Goal: Manage account settings

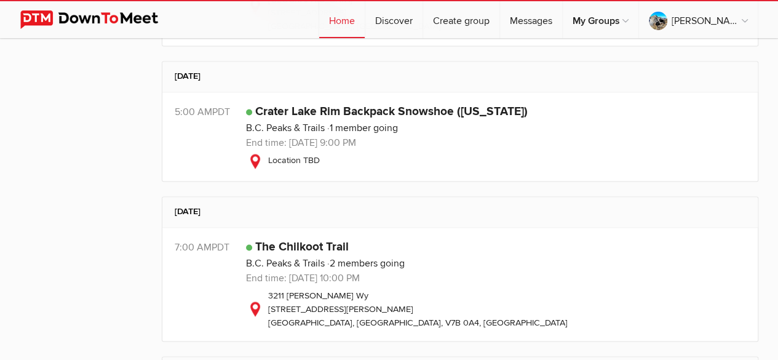
scroll to position [884, 0]
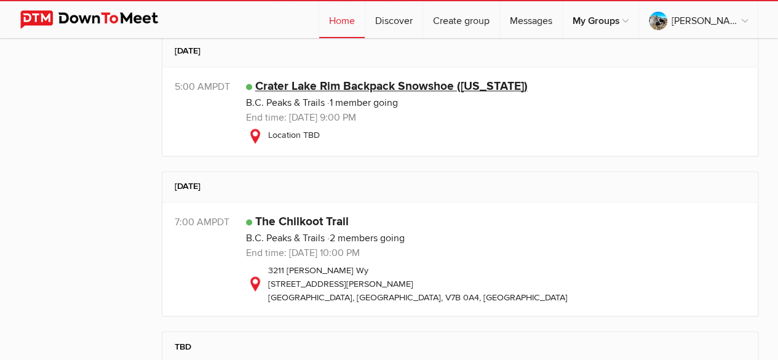
click at [478, 89] on link "Crater Lake Rim Backpack Snowshoe ([US_STATE])" at bounding box center [391, 86] width 273 height 15
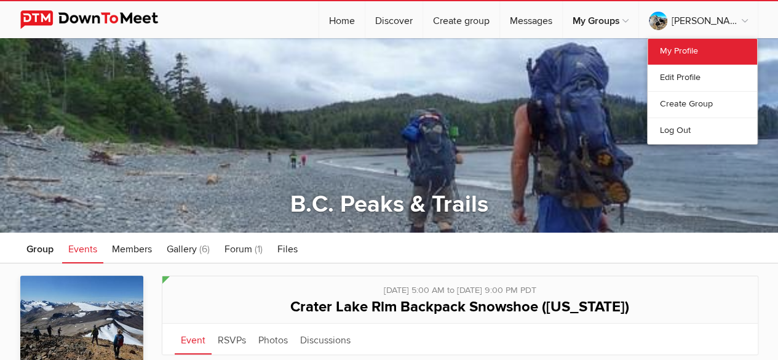
click at [683, 48] on link "My Profile" at bounding box center [703, 52] width 110 height 26
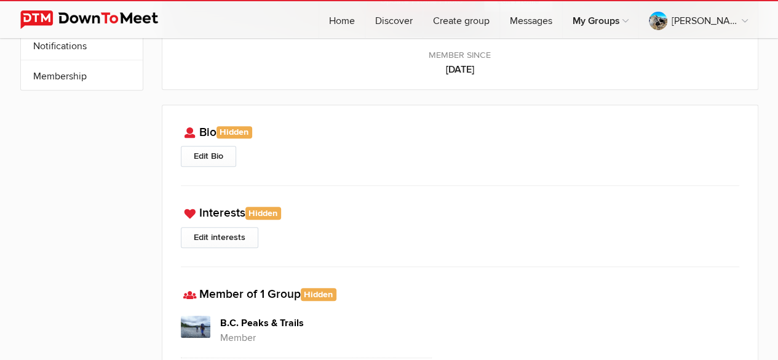
scroll to position [207, 0]
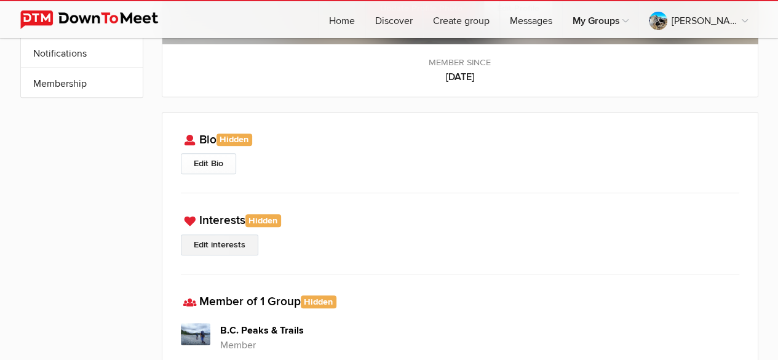
click at [225, 238] on link "Edit interests" at bounding box center [220, 244] width 78 height 21
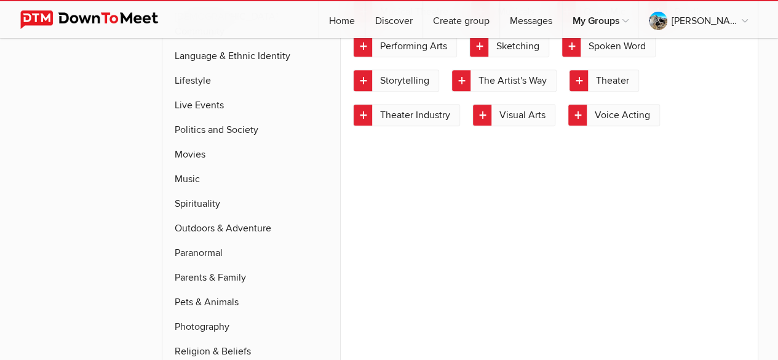
scroll to position [644, 0]
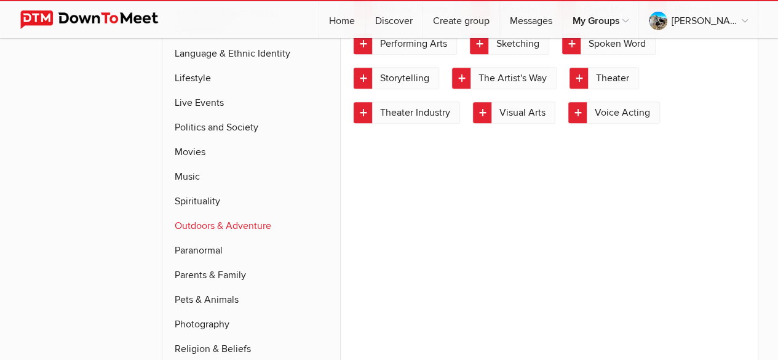
click at [244, 214] on link "Outdoors & Adventure" at bounding box center [251, 226] width 178 height 25
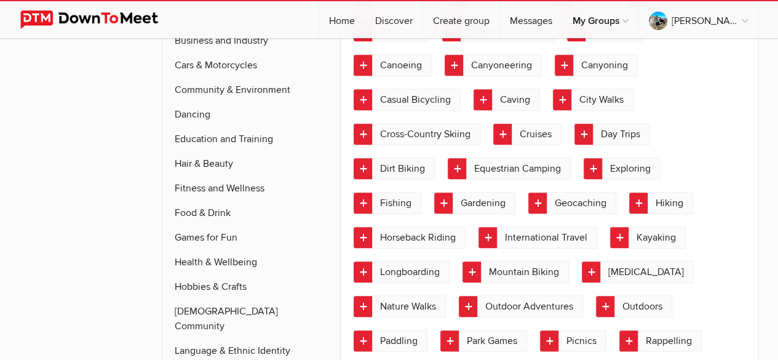
scroll to position [279, 0]
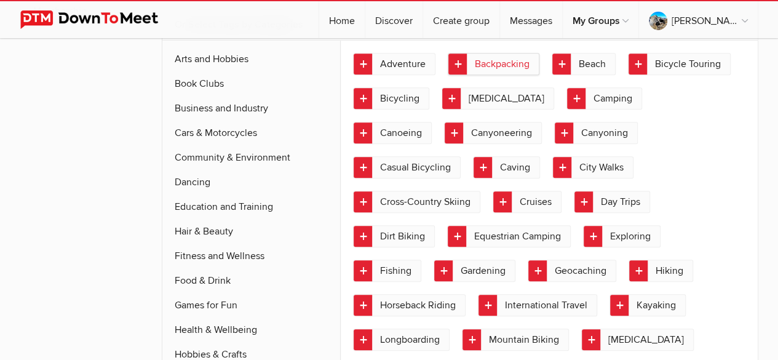
click at [508, 61] on link "Backpacking" at bounding box center [494, 64] width 92 height 22
click at [407, 94] on link "Bicycling" at bounding box center [391, 98] width 76 height 22
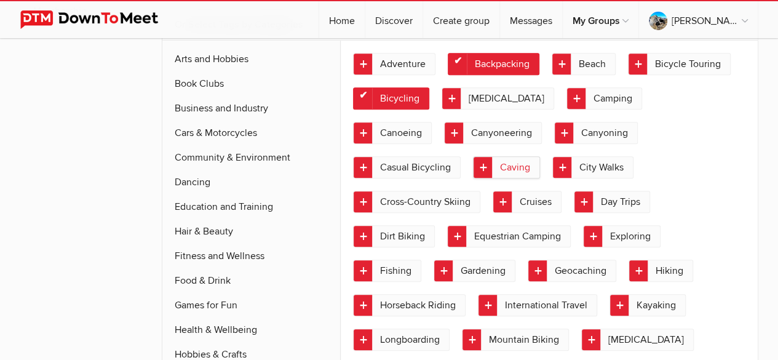
click at [473, 169] on link "Caving" at bounding box center [506, 167] width 67 height 22
click at [481, 191] on link "Cross-Country Skiing" at bounding box center [416, 202] width 127 height 22
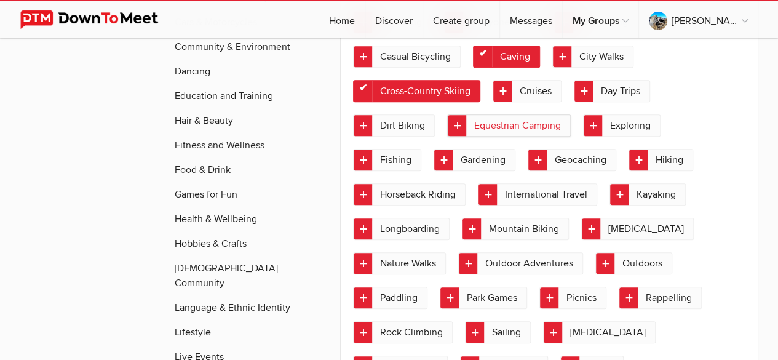
scroll to position [399, 0]
click at [629, 151] on link "Hiking" at bounding box center [661, 160] width 65 height 22
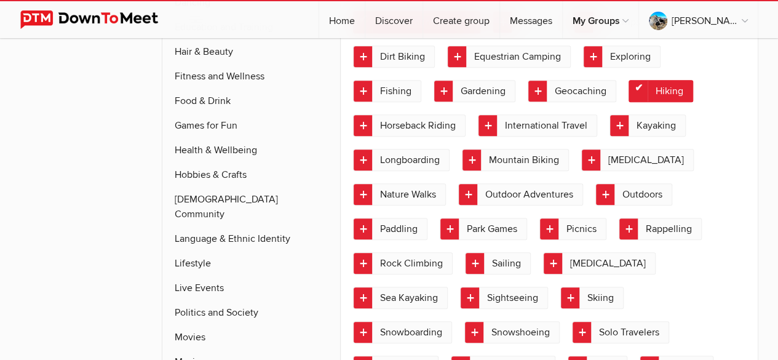
scroll to position [468, 0]
click at [637, 158] on link "[MEDICAL_DATA]" at bounding box center [637, 160] width 113 height 22
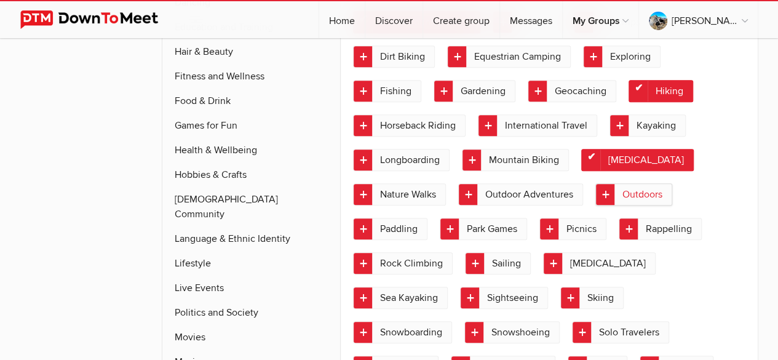
click at [631, 186] on link "Outdoors" at bounding box center [634, 194] width 77 height 22
click at [428, 257] on link "Rock Climbing" at bounding box center [403, 263] width 100 height 22
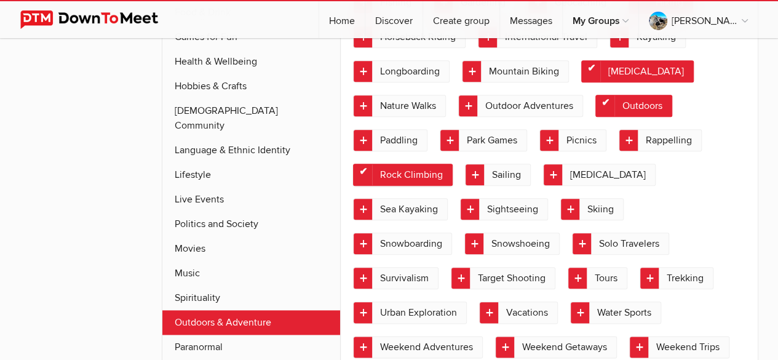
scroll to position [556, 0]
click at [505, 239] on link "Snowshoeing" at bounding box center [512, 244] width 95 height 22
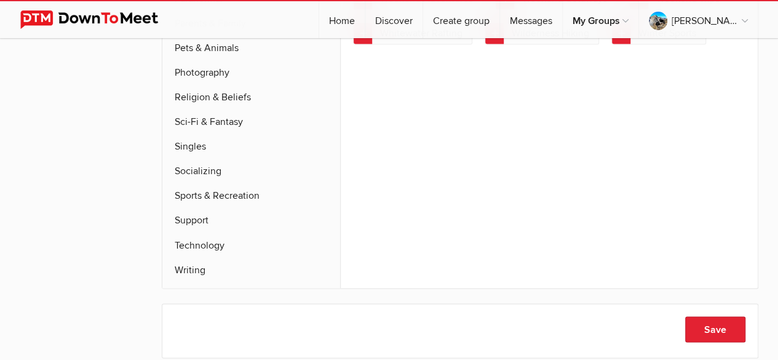
scroll to position [925, 0]
click at [252, 184] on link "Sports & Recreation" at bounding box center [251, 196] width 178 height 25
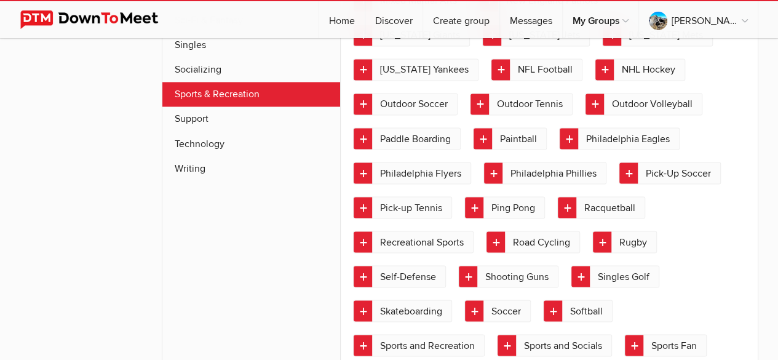
scroll to position [1033, 0]
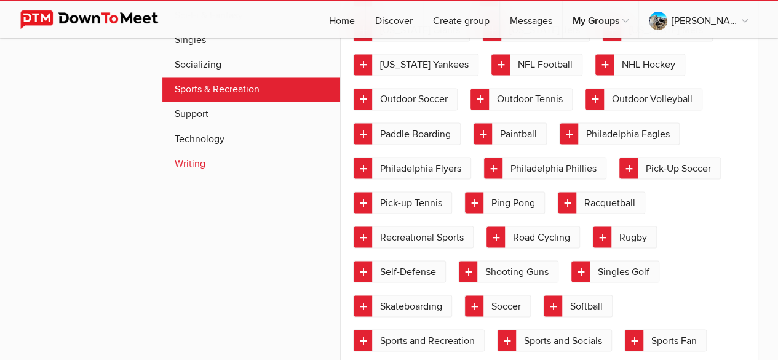
click at [193, 151] on link "Writing" at bounding box center [251, 163] width 178 height 25
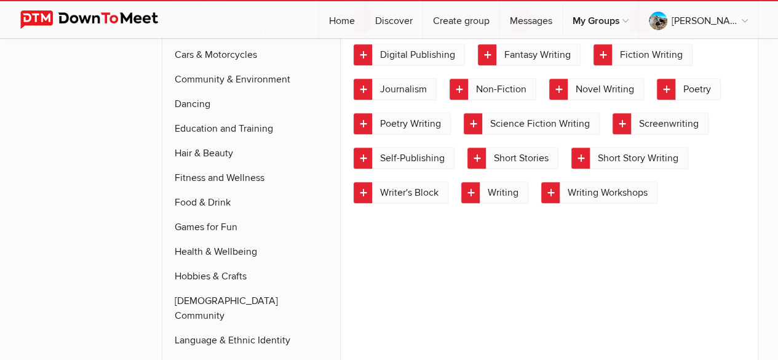
scroll to position [309, 0]
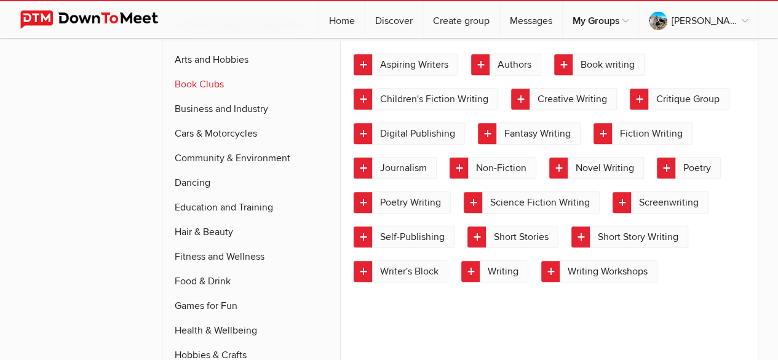
click at [207, 82] on link "Book Clubs" at bounding box center [251, 84] width 178 height 25
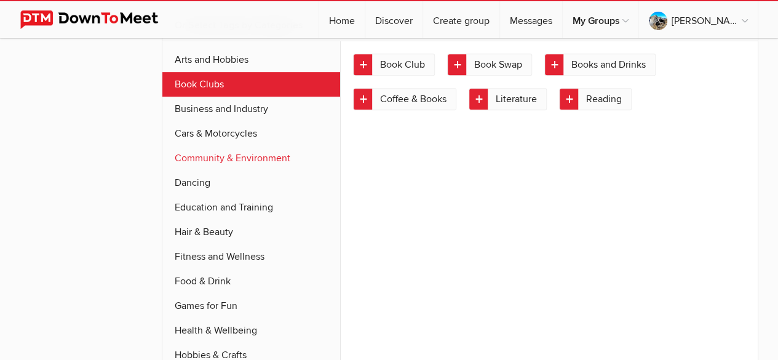
click at [196, 153] on link "Community & Environment" at bounding box center [251, 158] width 178 height 25
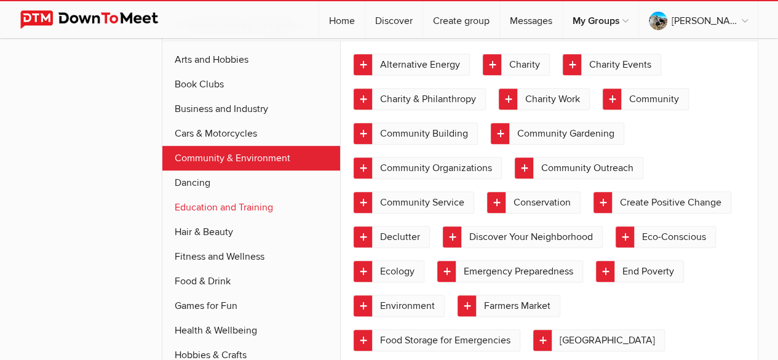
click at [196, 201] on link "Education and Training" at bounding box center [251, 207] width 178 height 25
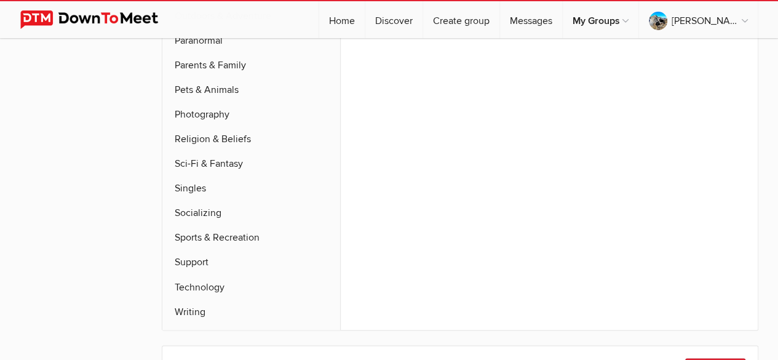
scroll to position [889, 0]
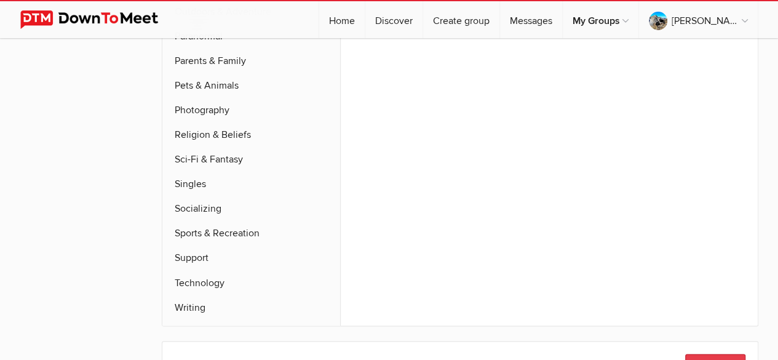
click at [716, 354] on button "Save" at bounding box center [715, 367] width 60 height 26
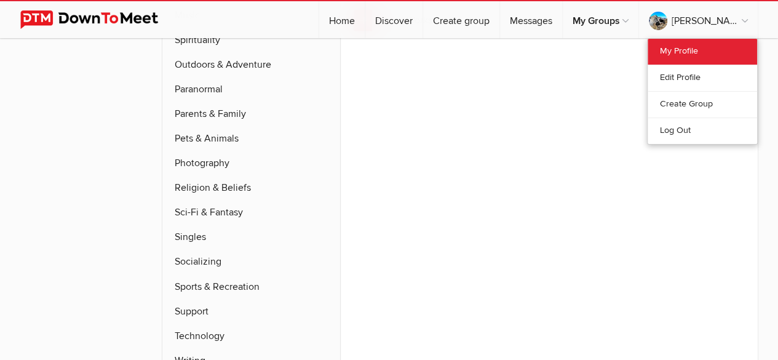
click at [681, 53] on link "My Profile" at bounding box center [703, 52] width 110 height 26
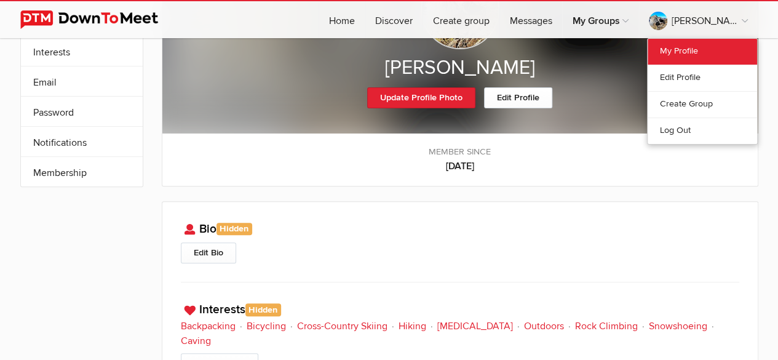
scroll to position [467, 0]
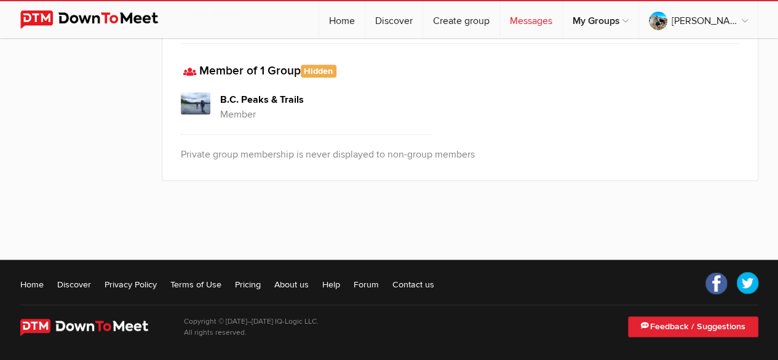
click at [562, 23] on link "Messages" at bounding box center [531, 19] width 62 height 37
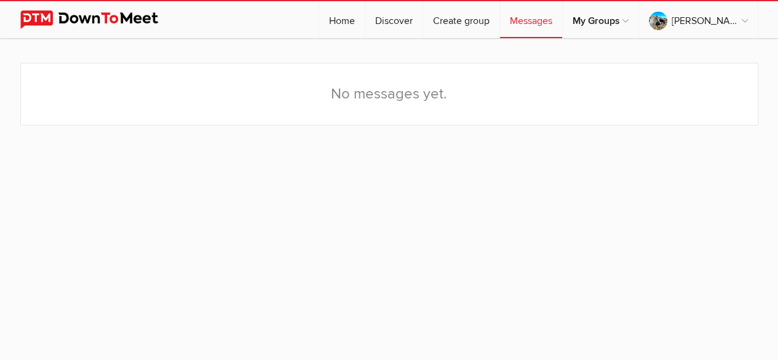
scroll to position [130, 0]
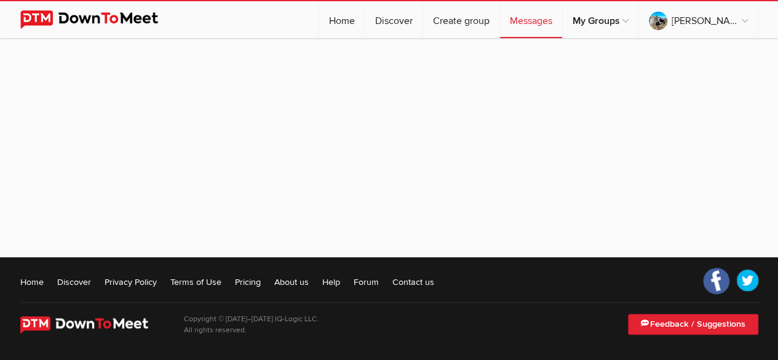
click at [710, 281] on link "Facebook" at bounding box center [716, 280] width 33 height 33
